Goal: Task Accomplishment & Management: Use online tool/utility

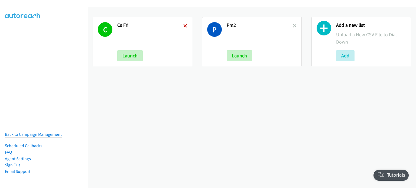
click at [183, 25] on icon at bounding box center [185, 26] width 4 height 4
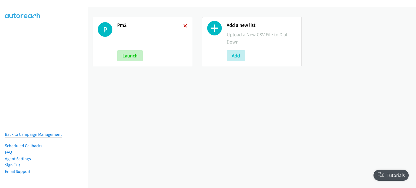
click at [185, 25] on icon at bounding box center [185, 26] width 4 height 4
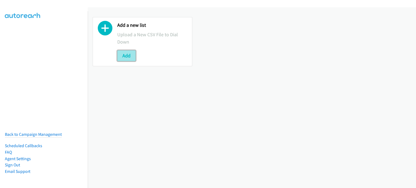
click at [131, 57] on button "Add" at bounding box center [126, 55] width 18 height 11
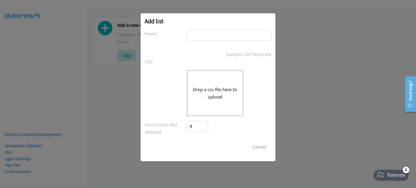
click at [208, 95] on button "Drop a csv file here to upload" at bounding box center [215, 93] width 44 height 15
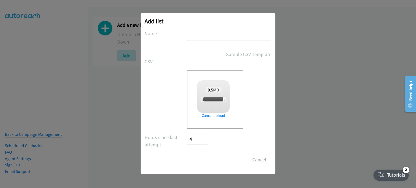
click at [206, 36] on input "text" at bounding box center [229, 35] width 84 height 11
checkbox input "true"
type input "P"
click at [208, 155] on input "Save List" at bounding box center [201, 159] width 28 height 11
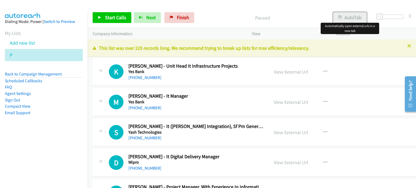
click at [343, 20] on button "AutoTab" at bounding box center [350, 17] width 34 height 11
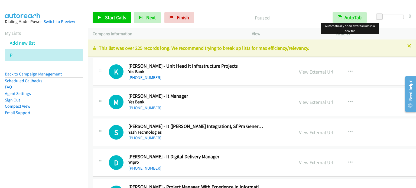
click at [312, 72] on link "View External Url" at bounding box center [316, 72] width 34 height 6
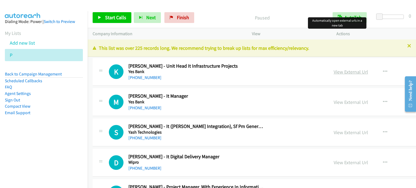
click at [333, 73] on link "View External Url" at bounding box center [350, 72] width 34 height 6
click at [119, 16] on span "Start Calls" at bounding box center [115, 17] width 21 height 6
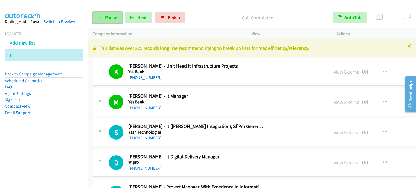
click at [107, 20] on span "Pause" at bounding box center [111, 17] width 12 height 6
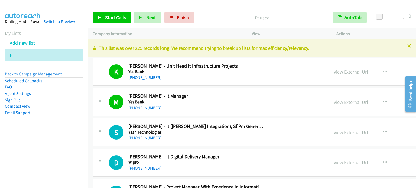
click at [73, 111] on li "Email Support" at bounding box center [44, 113] width 78 height 6
